Goal: Check status: Check status

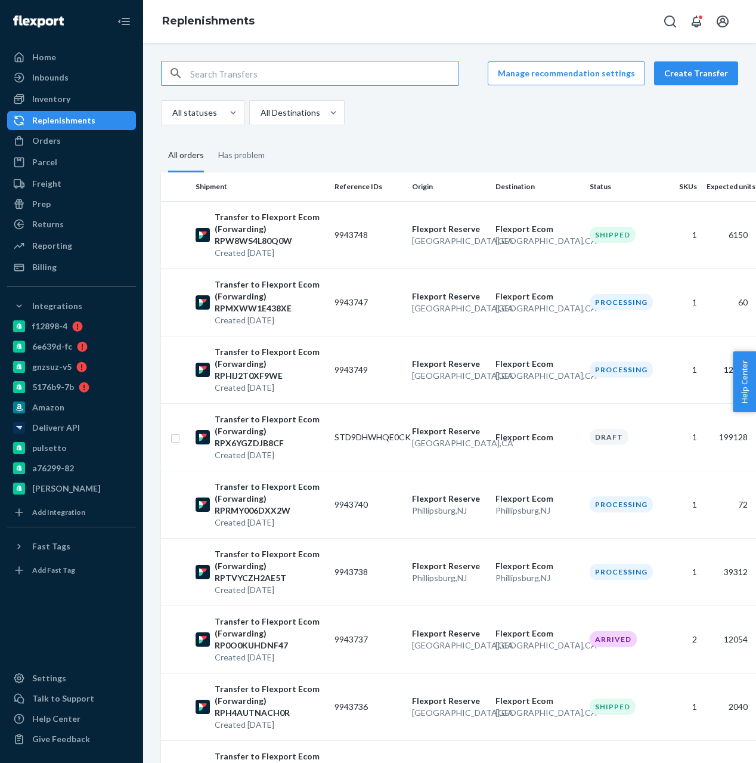
click at [59, 130] on ul "Home Inbounds Shipping Plans Problems Inventory Products Branded Packaging Repl…" at bounding box center [71, 162] width 129 height 229
click at [51, 85] on div "Inbounds" at bounding box center [71, 77] width 126 height 17
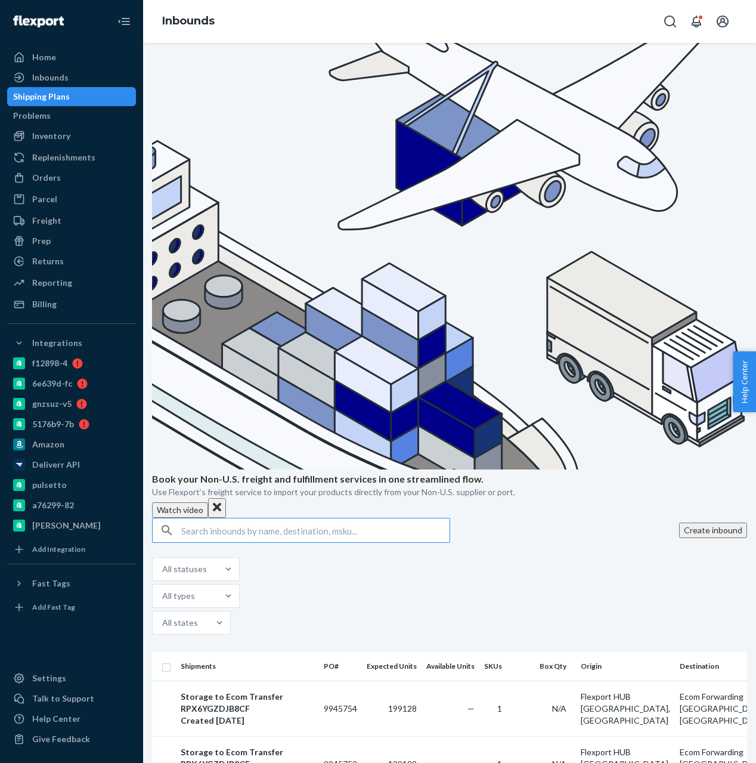
type input "9921868"
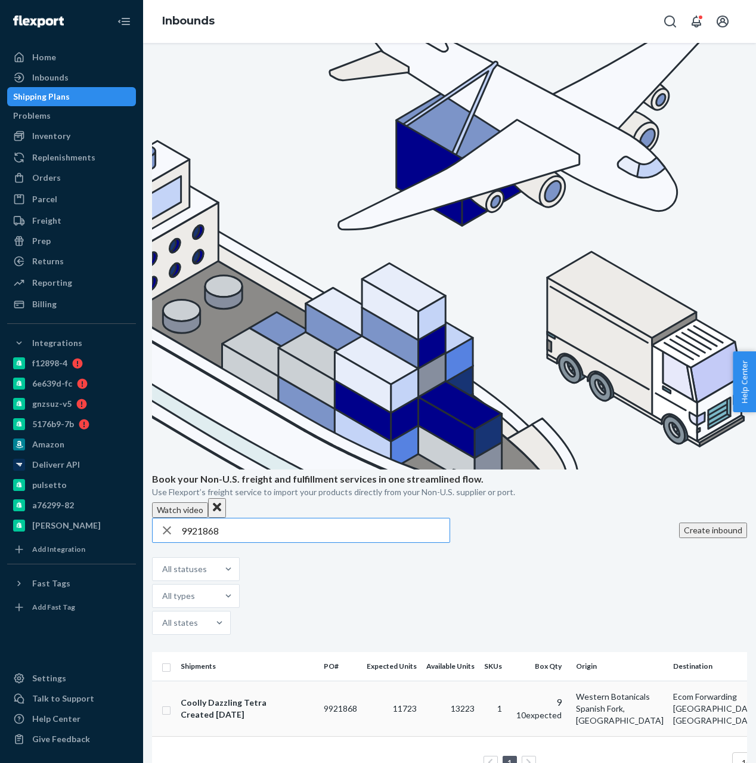
type input "9921868"
click at [311, 697] on div "Coolly Dazzling Tetra Created [DATE]" at bounding box center [248, 709] width 134 height 24
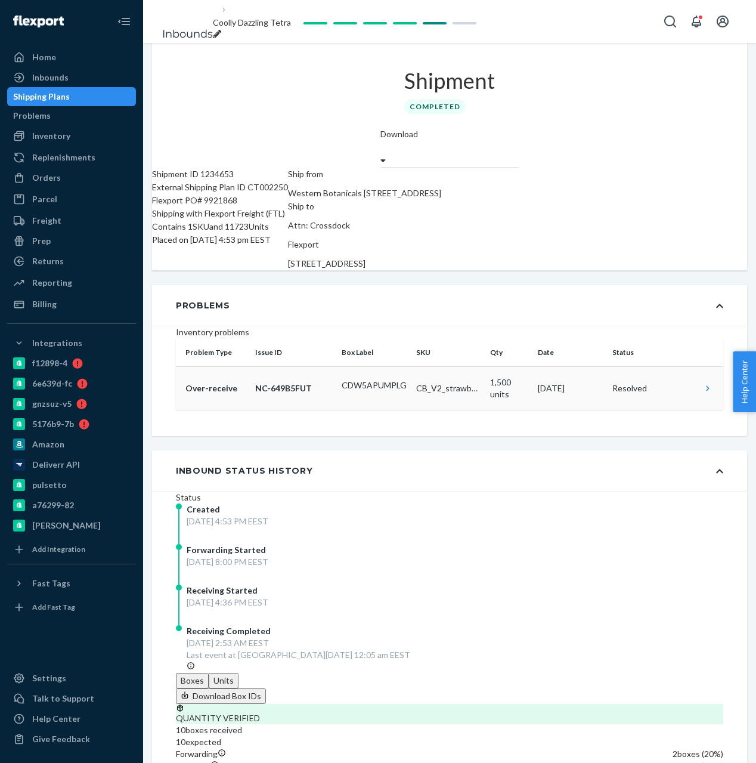
click at [702, 382] on icon at bounding box center [708, 388] width 12 height 12
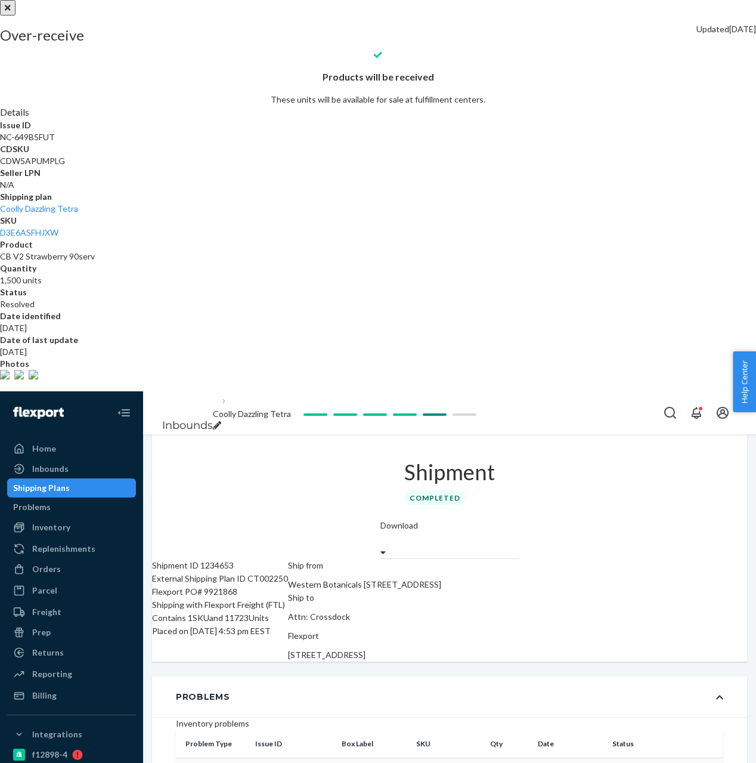
click at [10, 379] on img at bounding box center [5, 375] width 10 height 10
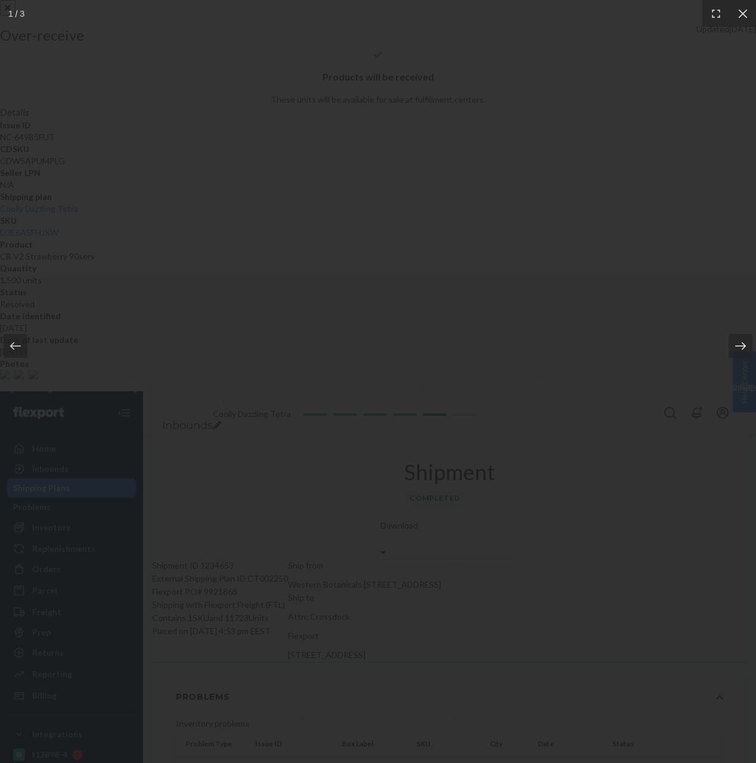
click at [743, 348] on icon at bounding box center [741, 346] width 12 height 12
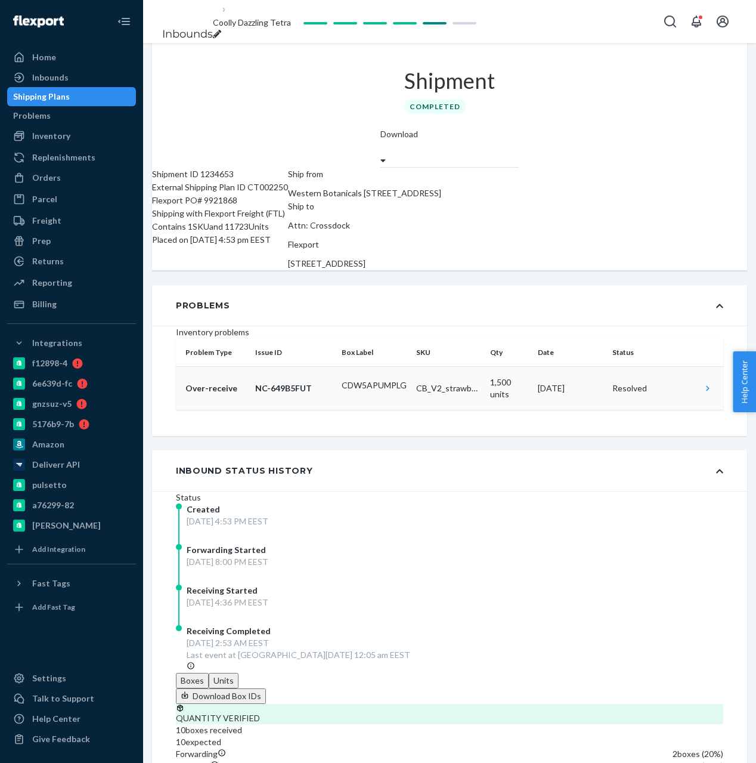
click at [412, 394] on td "CDW5APUMPLG" at bounding box center [374, 389] width 75 height 44
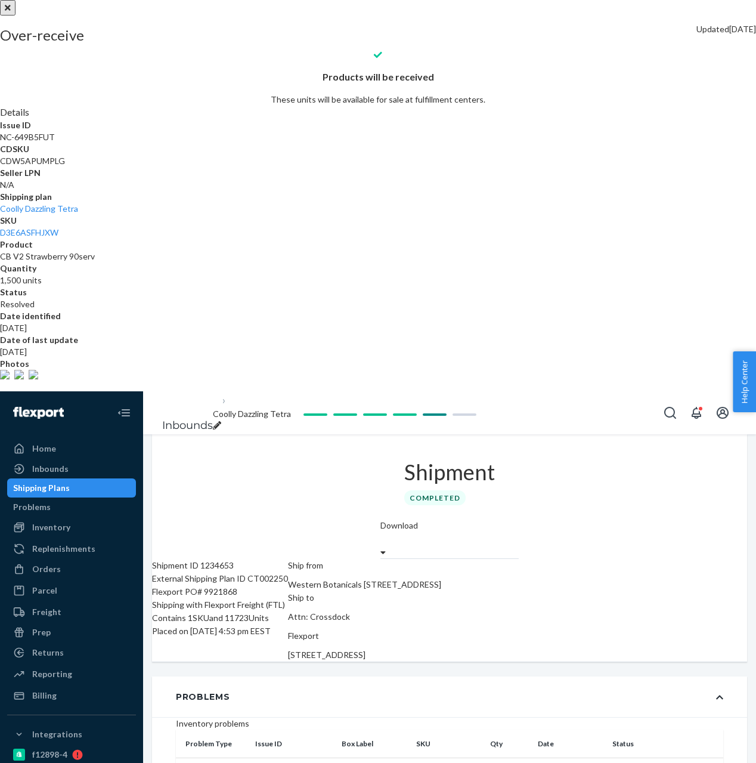
click at [296, 0] on div at bounding box center [378, 0] width 756 height 0
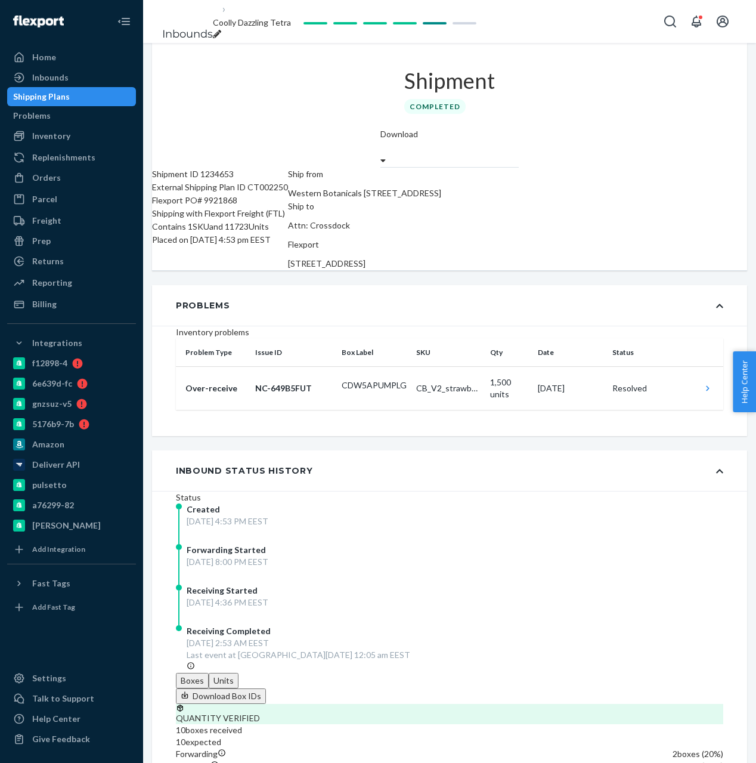
click at [252, 194] on div "Flexport PO# 9921868" at bounding box center [220, 200] width 136 height 13
copy div "9921868"
click at [702, 382] on icon at bounding box center [708, 388] width 12 height 12
